Goal: Task Accomplishment & Management: Use online tool/utility

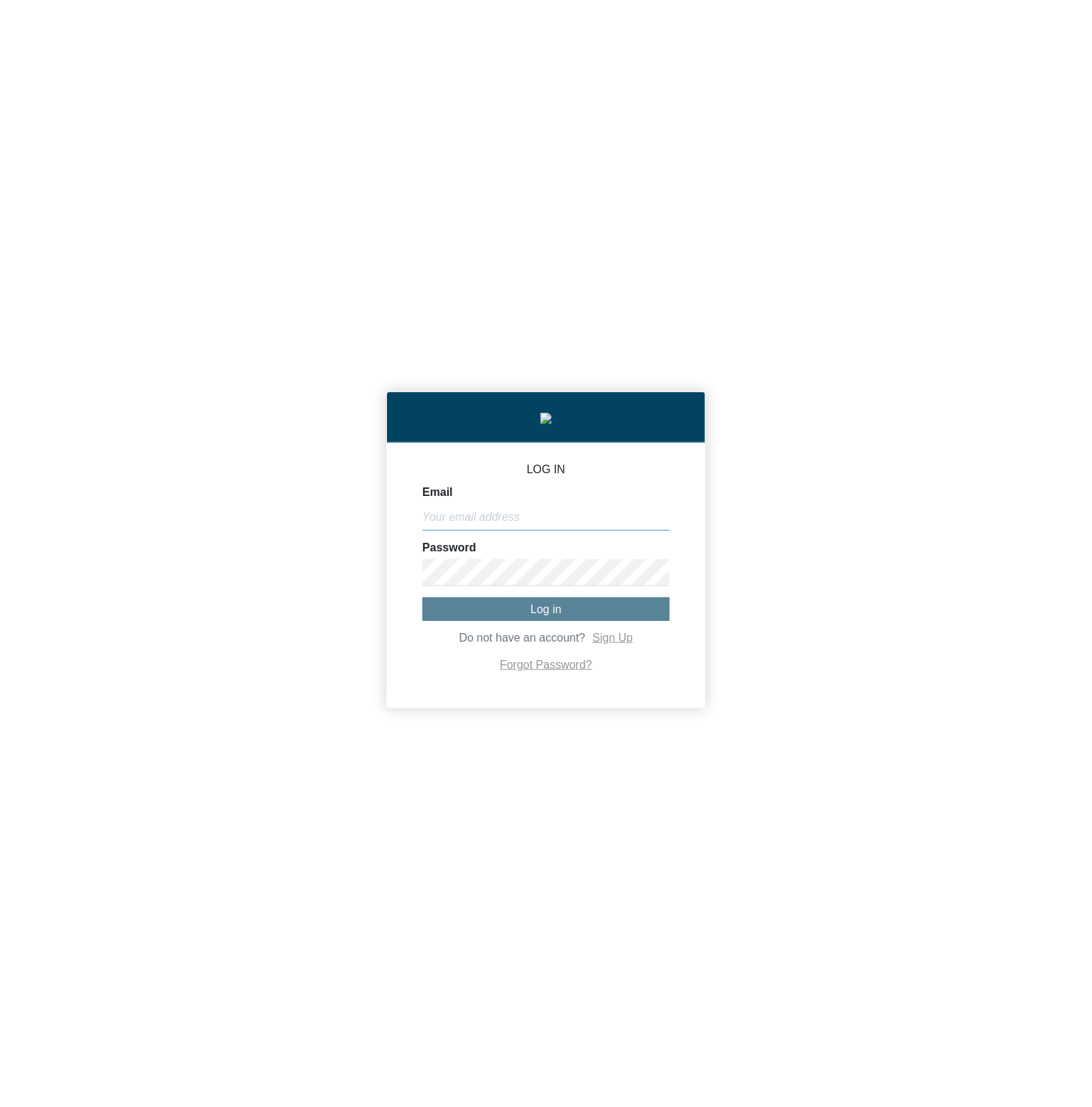
click at [610, 514] on input "Email" at bounding box center [546, 517] width 247 height 27
paste input "[PERSON_NAME][EMAIL_ADDRESS][DOMAIN_NAME]"
type input "[PERSON_NAME][EMAIL_ADDRESS][DOMAIN_NAME]"
click at [506, 607] on button "Log in" at bounding box center [546, 609] width 247 height 24
click at [939, 363] on div "LOG IN Email michael@co2analytics.com Password Log in Do not have an account? S…" at bounding box center [546, 553] width 1092 height 1107
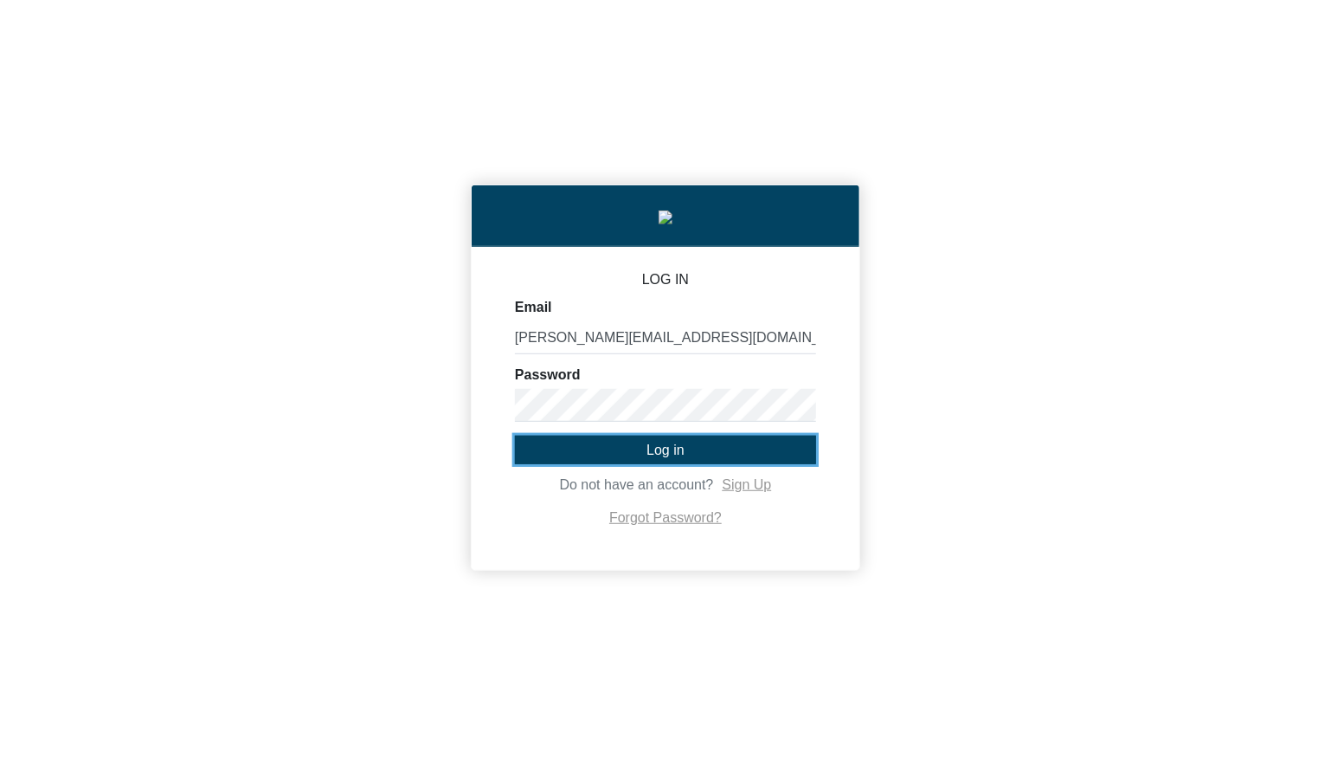
click at [685, 451] on button "Log in" at bounding box center [665, 449] width 301 height 29
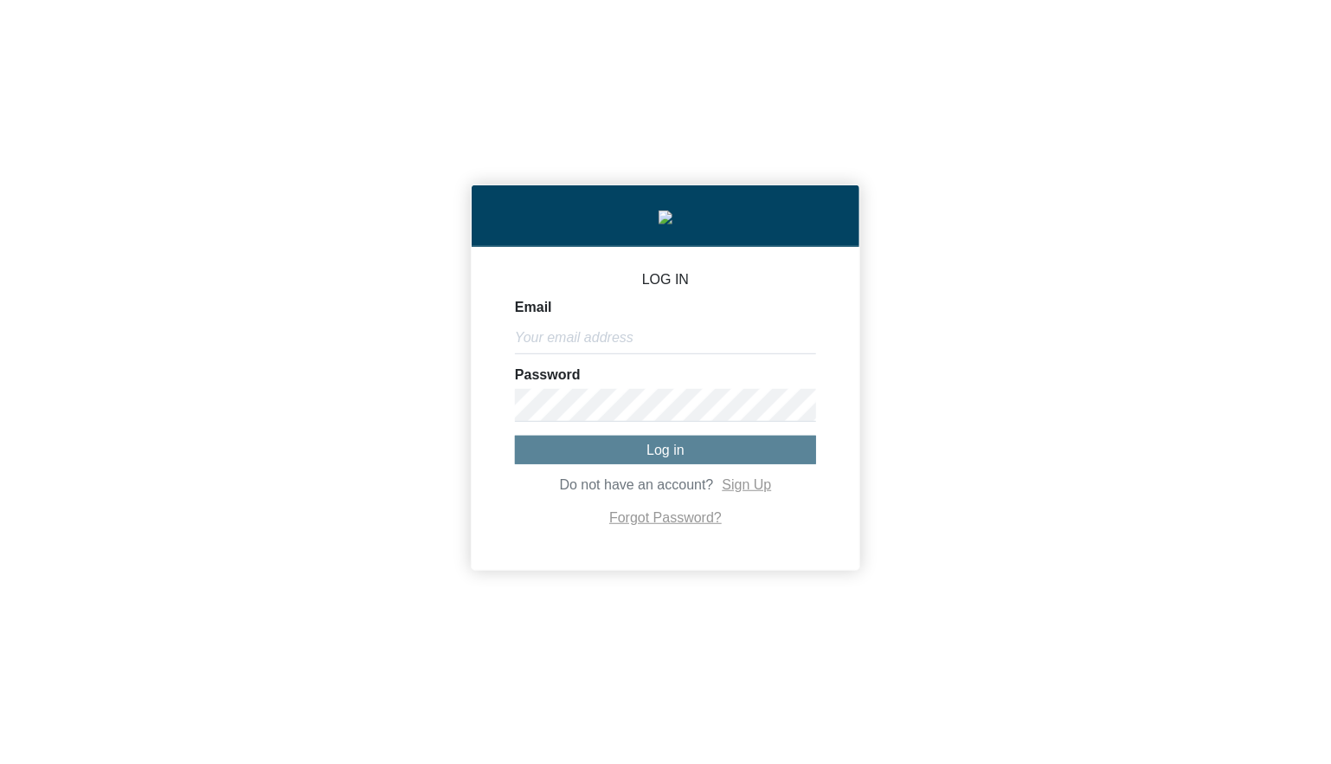
click at [725, 363] on form "Email Password Log in Do not have an account? Sign Up Forgot Password?" at bounding box center [665, 414] width 301 height 229
click at [725, 344] on input "Email" at bounding box center [665, 337] width 301 height 33
paste input "[PERSON_NAME][EMAIL_ADDRESS][DOMAIN_NAME]"
type input "[PERSON_NAME][EMAIL_ADDRESS][DOMAIN_NAME]"
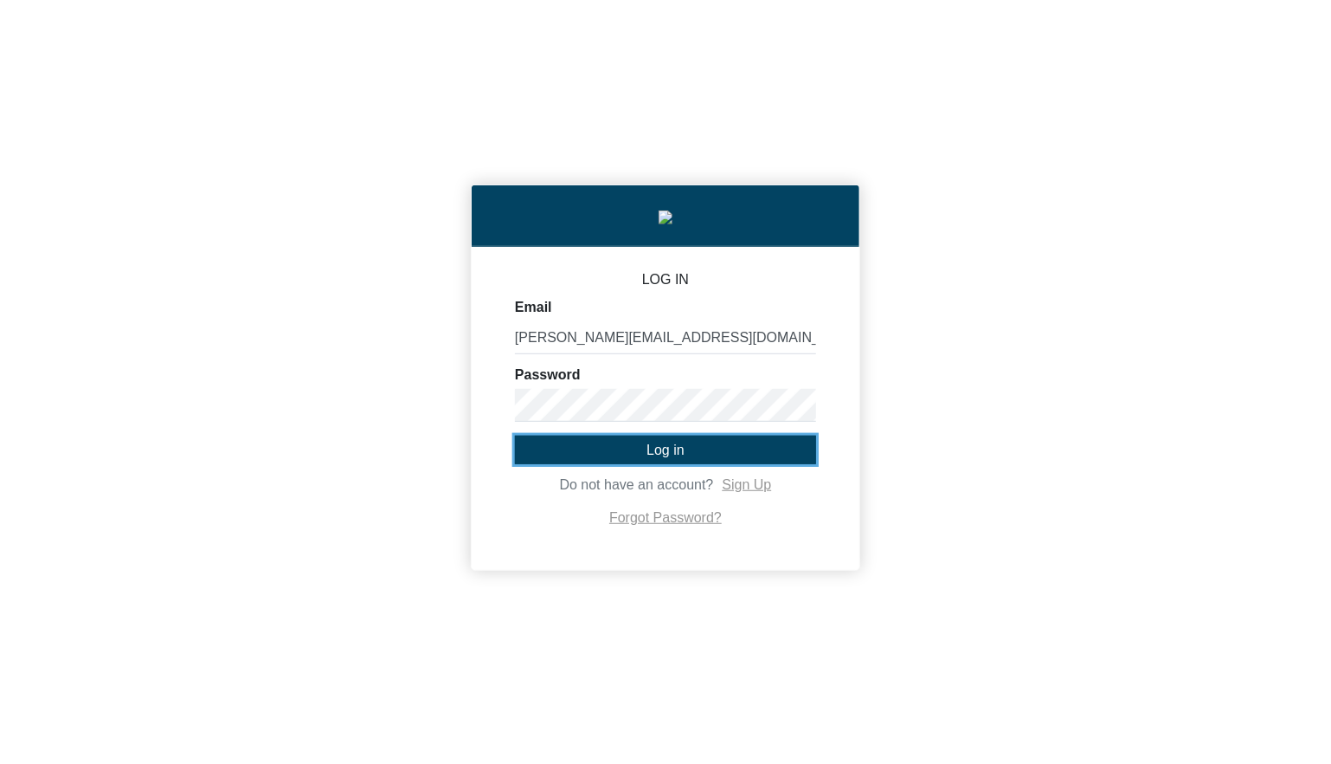
click at [645, 453] on button "Log in" at bounding box center [665, 449] width 301 height 29
click at [749, 460] on button "Log in" at bounding box center [665, 449] width 301 height 29
click at [610, 453] on button "Log in" at bounding box center [665, 449] width 301 height 29
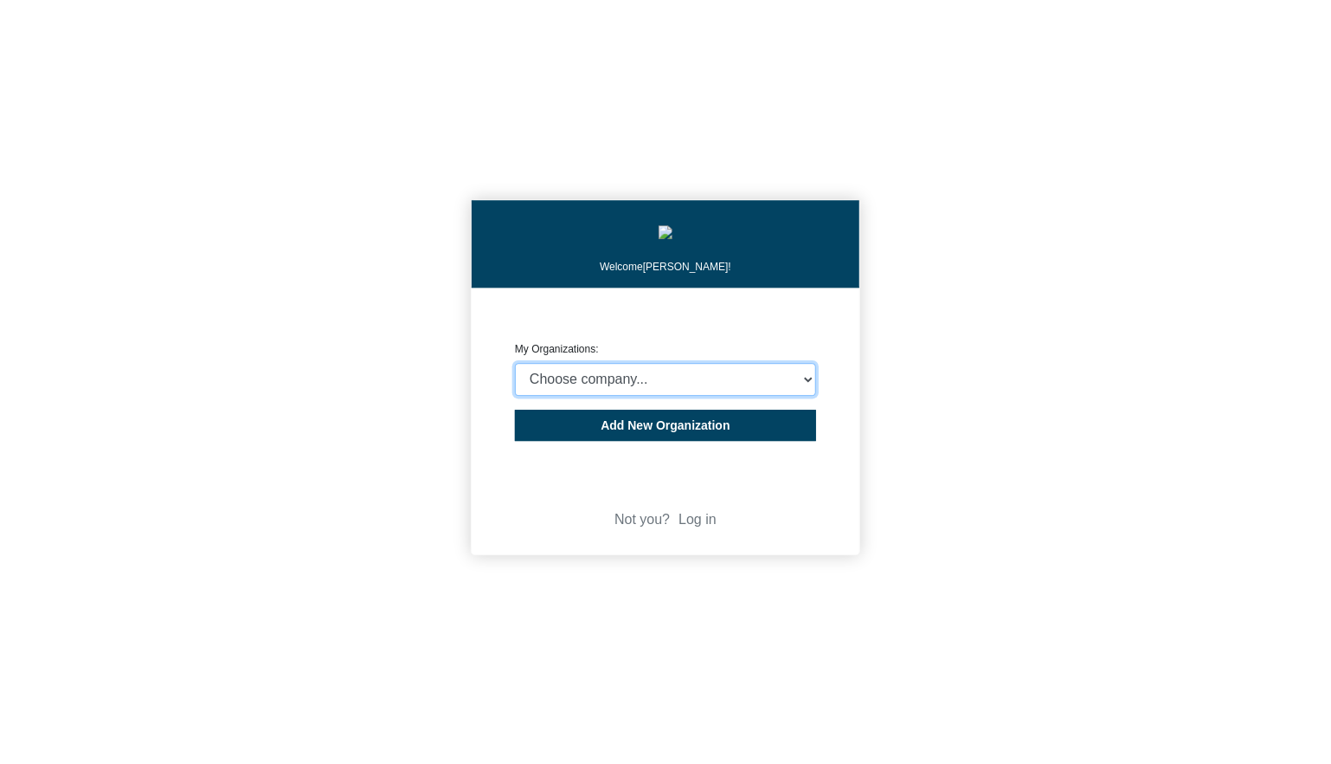
select select "4403414"
click at [515, 367] on select "Choose company... CARBON ANALYTICS LIMITED test6 Nekton Capital Limited Pacha S…" at bounding box center [665, 379] width 301 height 33
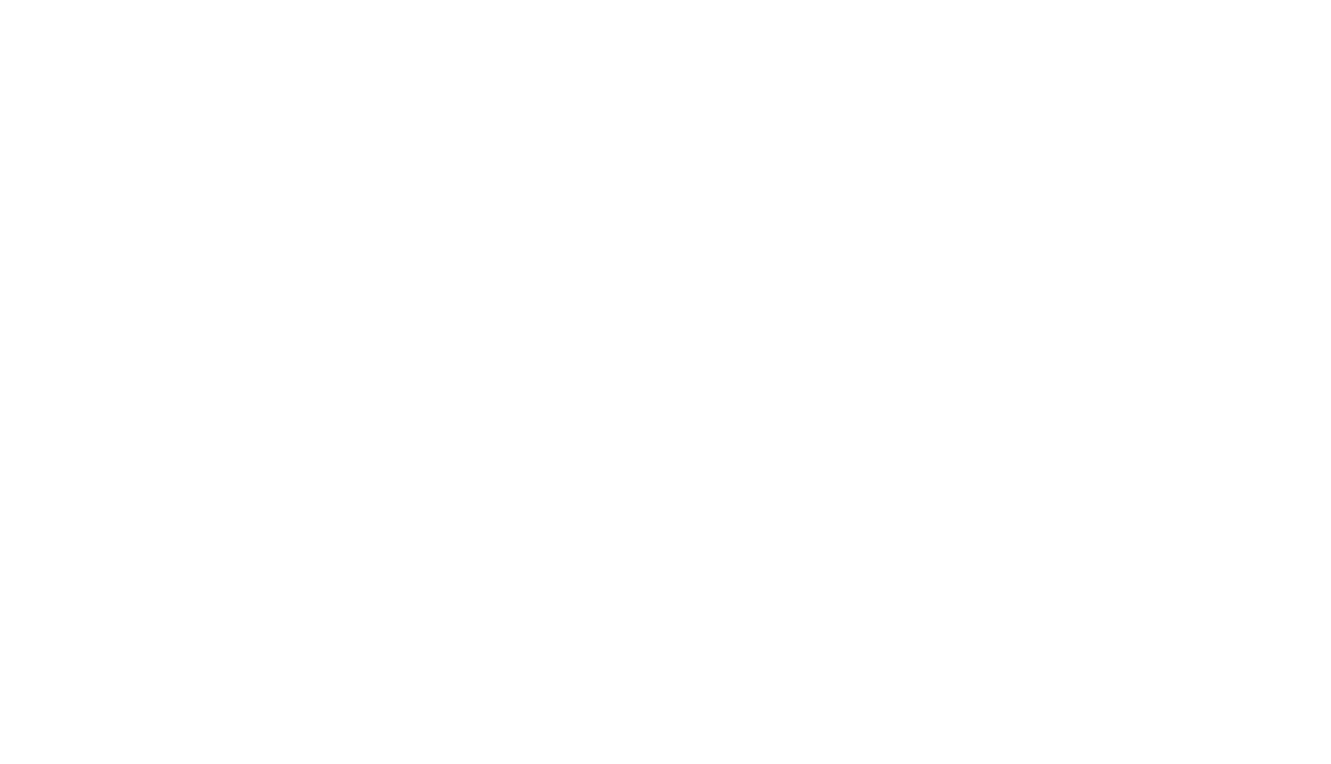
click at [1131, 465] on body "We're online! Let's chat!" at bounding box center [665, 382] width 1331 height 764
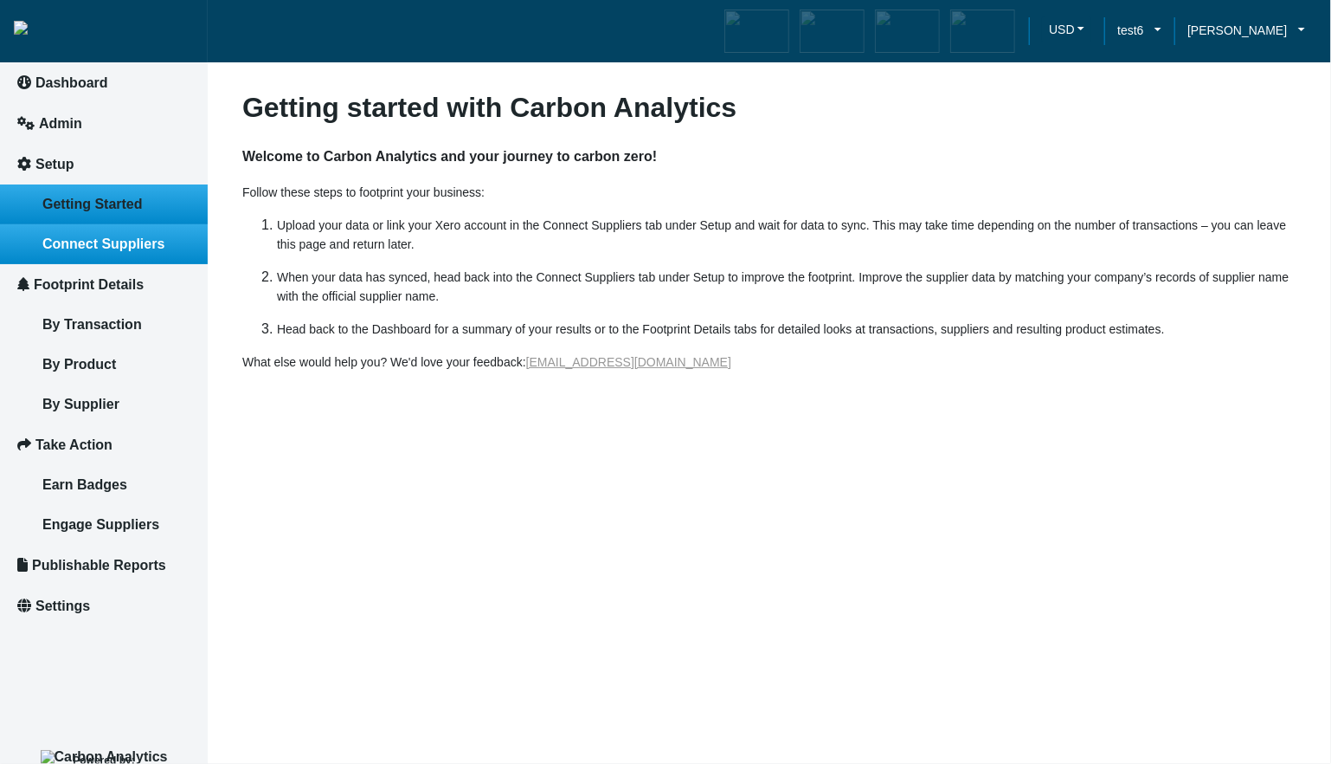
click at [148, 249] on span "Connect Suppliers" at bounding box center [103, 243] width 122 height 15
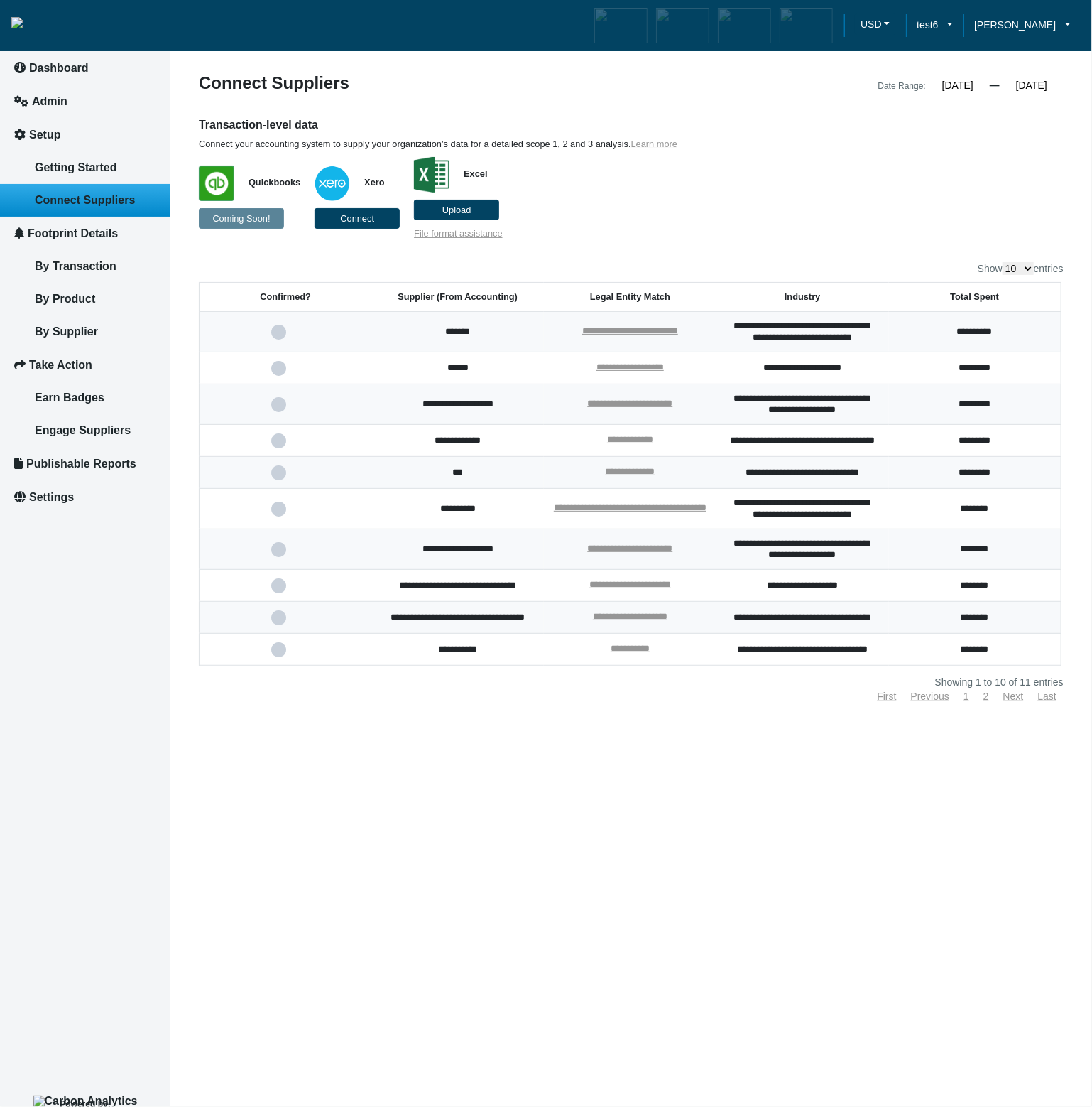
click at [802, 217] on p "Quickbooks Coming Soon! Xero Connect Excel Upload File format assistance" at bounding box center [520, 194] width 643 height 89
click at [844, 218] on div "Transaction-level data Connect your accounting system to supply your organizati…" at bounding box center [520, 178] width 665 height 122
